Goal: Find specific page/section: Find specific page/section

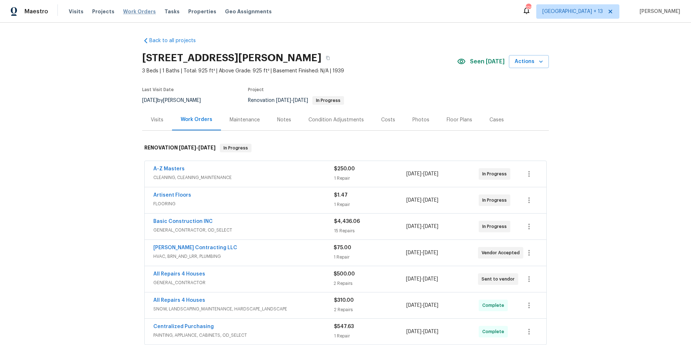
click at [130, 13] on span "Work Orders" at bounding box center [139, 11] width 33 height 7
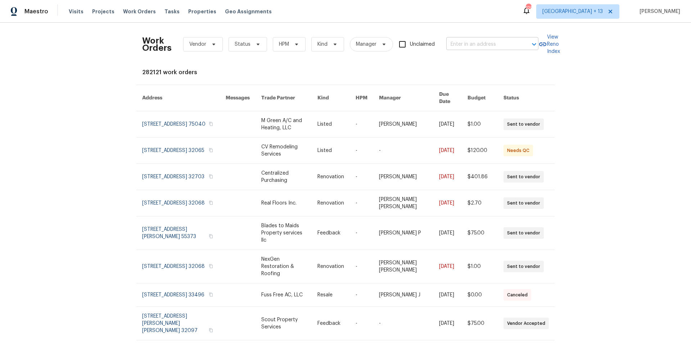
click at [517, 41] on div "​" at bounding box center [492, 44] width 92 height 11
type input "611 n 3"
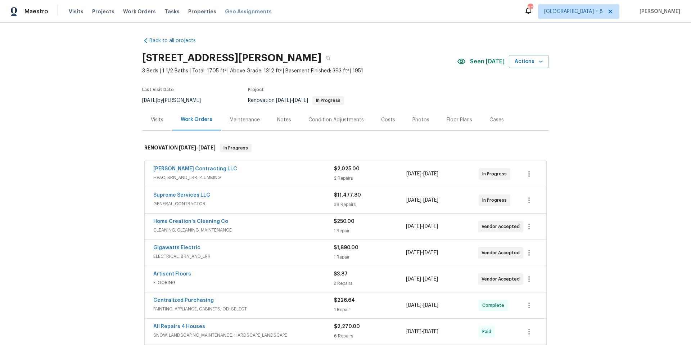
drag, startPoint x: 138, startPoint y: 10, endPoint x: 225, endPoint y: 9, distance: 87.0
click at [138, 10] on span "Work Orders" at bounding box center [139, 11] width 33 height 7
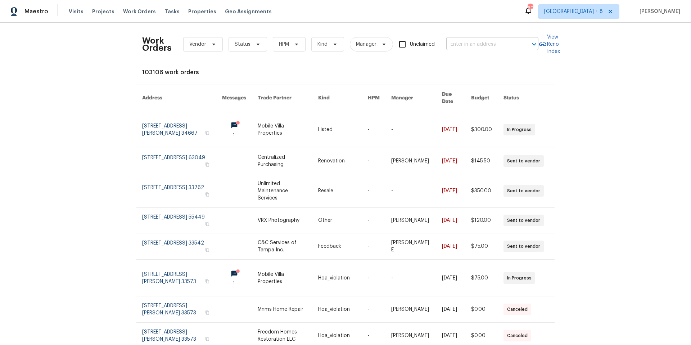
click at [468, 45] on input "text" at bounding box center [482, 44] width 72 height 11
type input "611 s 3r"
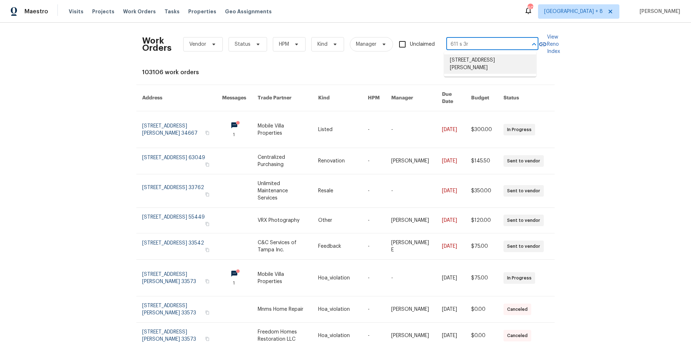
click at [486, 61] on li "611 S 3rd St, De Soto, MO 63020" at bounding box center [490, 63] width 92 height 19
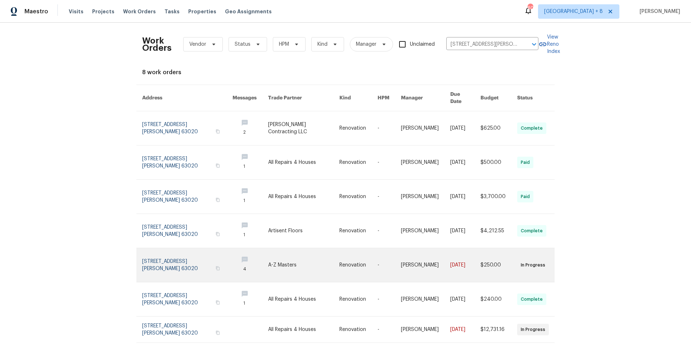
click at [186, 259] on link at bounding box center [187, 265] width 90 height 34
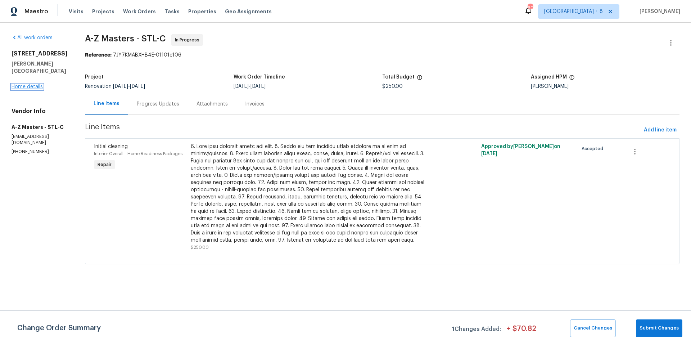
click at [24, 89] on link "Home details" at bounding box center [27, 86] width 31 height 5
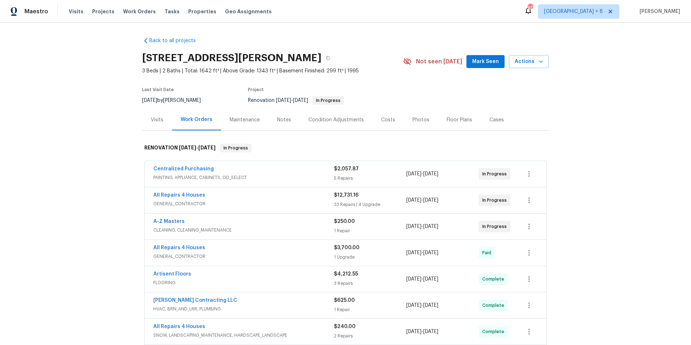
click at [283, 200] on span "GENERAL_CONTRACTOR" at bounding box center [243, 203] width 181 height 7
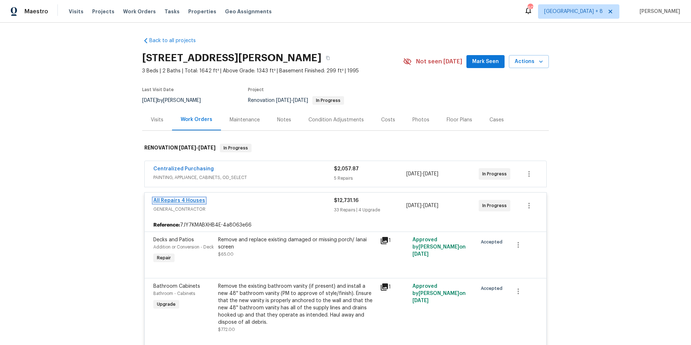
click at [169, 199] on link "All Repairs 4 Houses" at bounding box center [179, 200] width 52 height 5
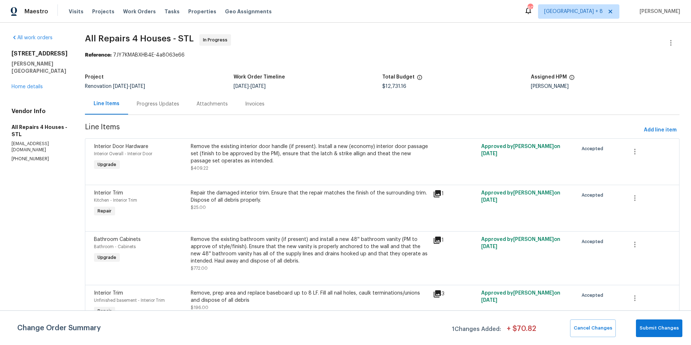
click at [157, 106] on div "Progress Updates" at bounding box center [158, 103] width 42 height 7
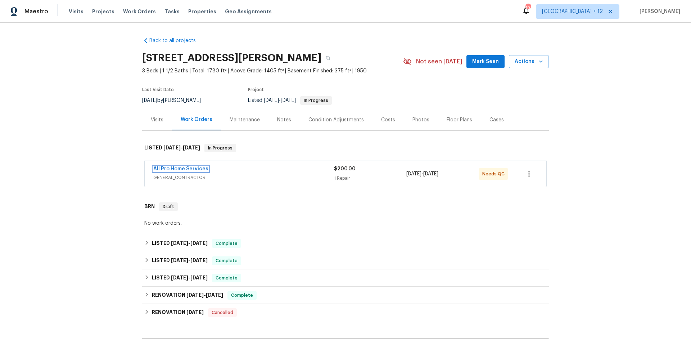
click at [190, 168] on link "All Pro Home Services" at bounding box center [180, 168] width 55 height 5
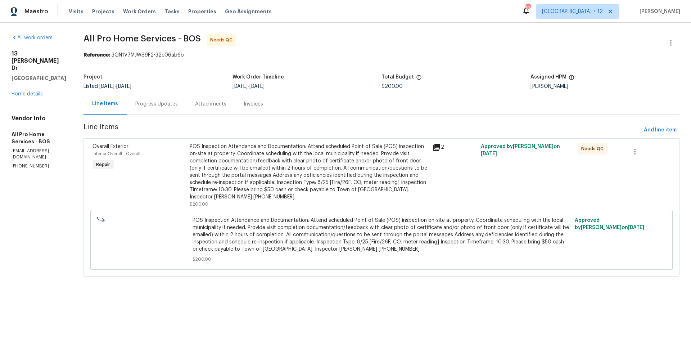
click at [154, 105] on div "Progress Updates" at bounding box center [156, 103] width 42 height 7
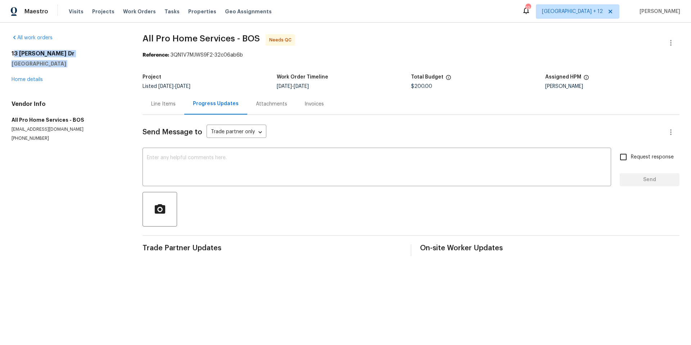
drag, startPoint x: 13, startPoint y: 53, endPoint x: 107, endPoint y: 74, distance: 96.2
click at [107, 74] on div "13 Phillips Dr West Boylston, MA 01583 Home details" at bounding box center [69, 66] width 114 height 33
drag, startPoint x: 10, startPoint y: 51, endPoint x: 14, endPoint y: 52, distance: 4.0
click at [10, 51] on div "All work orders 13 Phillips Dr West Boylston, MA 01583 Home details Vendor Info…" at bounding box center [345, 145] width 691 height 245
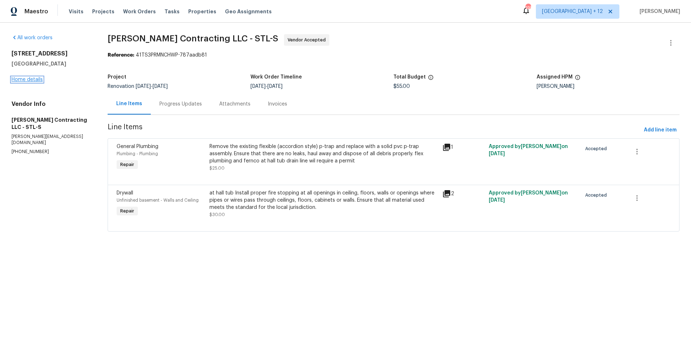
click at [34, 77] on link "Home details" at bounding box center [27, 79] width 31 height 5
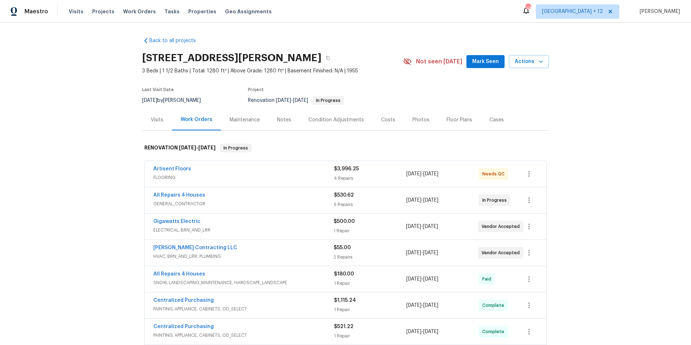
drag, startPoint x: 141, startPoint y: 10, endPoint x: 173, endPoint y: 10, distance: 32.4
click at [141, 10] on span "Work Orders" at bounding box center [139, 11] width 33 height 7
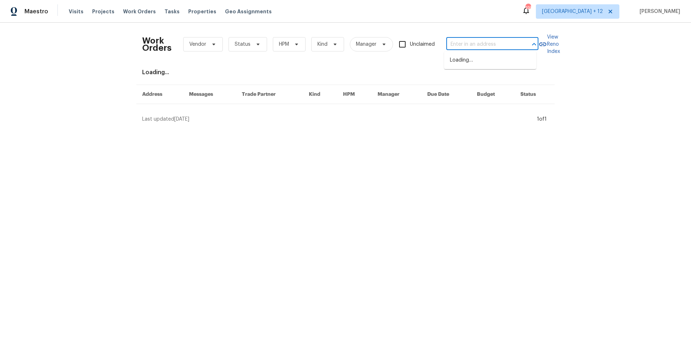
click at [464, 47] on input "text" at bounding box center [482, 44] width 72 height 11
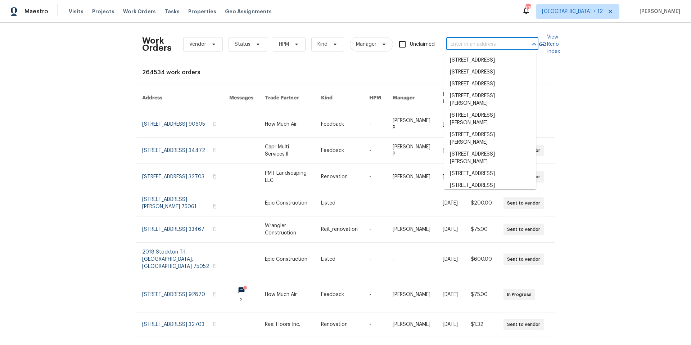
paste input "[STREET_ADDRESS]"
type input "[STREET_ADDRESS]"
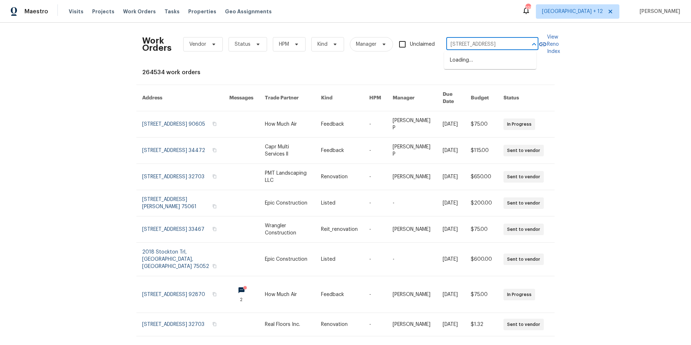
scroll to position [0, 23]
click at [496, 63] on li "[STREET_ADDRESS]" at bounding box center [490, 60] width 92 height 12
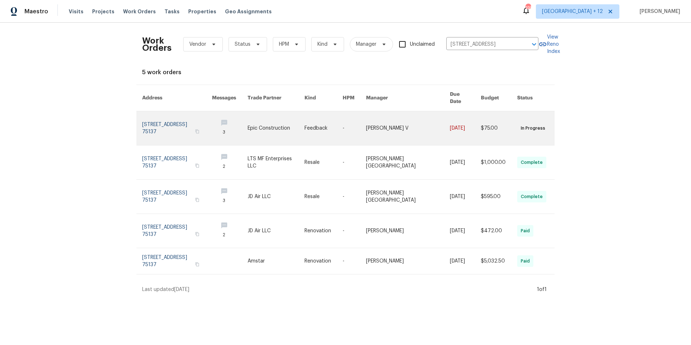
click at [166, 119] on link at bounding box center [177, 128] width 70 height 34
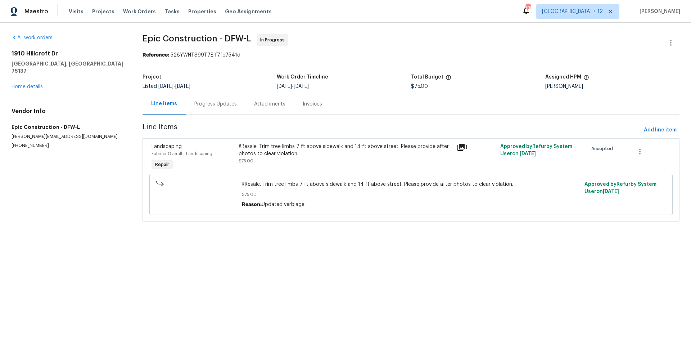
click at [456, 150] on icon at bounding box center [460, 147] width 9 height 9
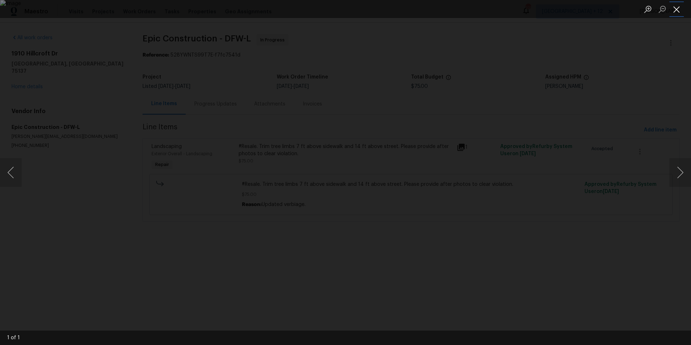
click at [681, 10] on button "Close lightbox" at bounding box center [676, 9] width 14 height 13
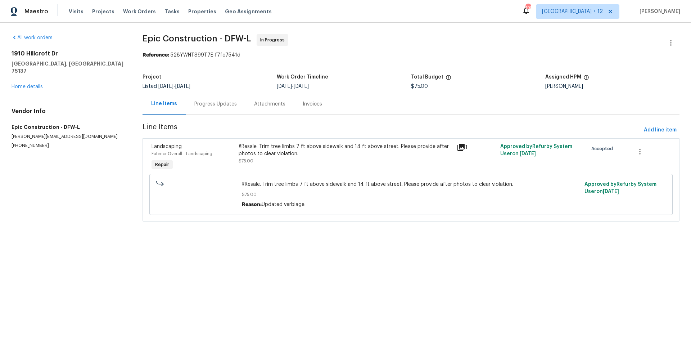
click at [203, 99] on div "Progress Updates" at bounding box center [216, 103] width 60 height 21
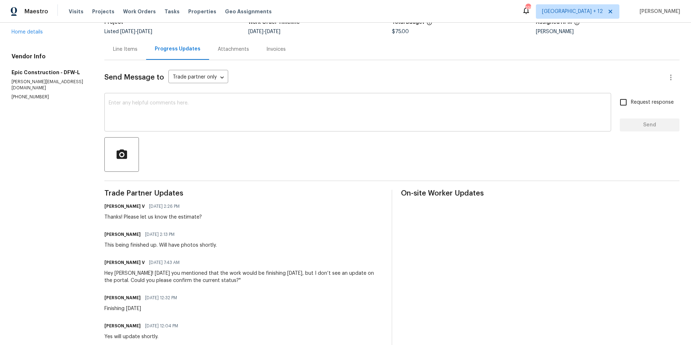
scroll to position [50, 0]
